Goal: Entertainment & Leisure: Consume media (video, audio)

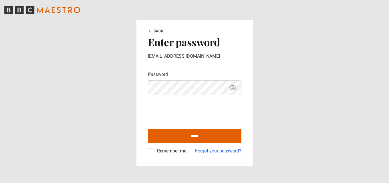
click at [178, 150] on label "Remember me" at bounding box center [170, 151] width 31 height 7
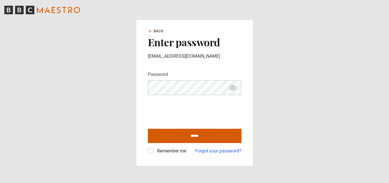
click at [182, 138] on input "******" at bounding box center [194, 136] width 93 height 14
type input "**********"
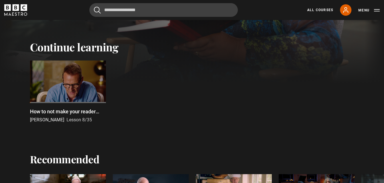
scroll to position [171, 0]
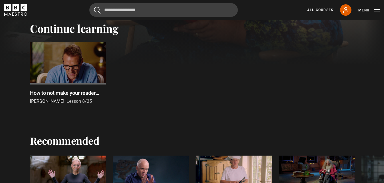
click at [72, 68] on div at bounding box center [68, 63] width 76 height 43
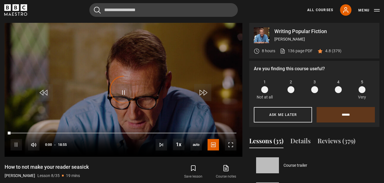
scroll to position [176, 0]
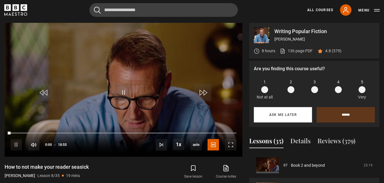
click at [277, 116] on button "Ask me later" at bounding box center [283, 114] width 58 height 15
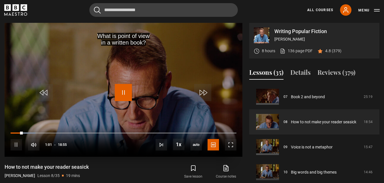
click at [127, 93] on span "Video Player" at bounding box center [123, 92] width 17 height 17
click at [117, 89] on span "Video Player" at bounding box center [123, 92] width 17 height 17
click at [125, 91] on span "Video Player" at bounding box center [123, 92] width 17 height 17
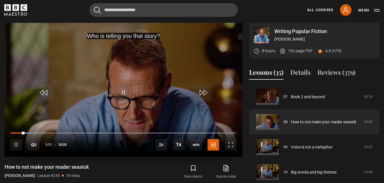
click at [17, 132] on div "10s Skip Back 10 seconds Pause 10s Skip Forward 10 seconds Loaded : 11.45% 07:0…" at bounding box center [124, 141] width 238 height 32
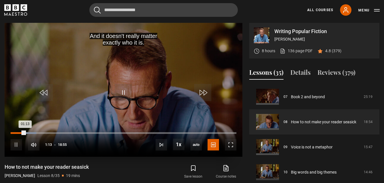
click at [16, 133] on div "00:28" at bounding box center [16, 133] width 1 height 2
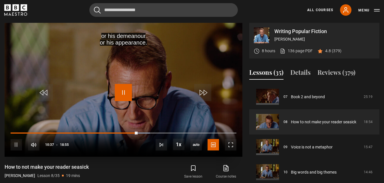
click at [124, 91] on span "Video Player" at bounding box center [123, 92] width 17 height 17
click at [113, 83] on video "Video Player" at bounding box center [124, 90] width 238 height 134
click at [126, 92] on span "Video Player" at bounding box center [123, 92] width 17 height 17
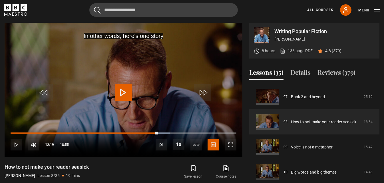
scroll to position [0, 0]
